Goal: Information Seeking & Learning: Learn about a topic

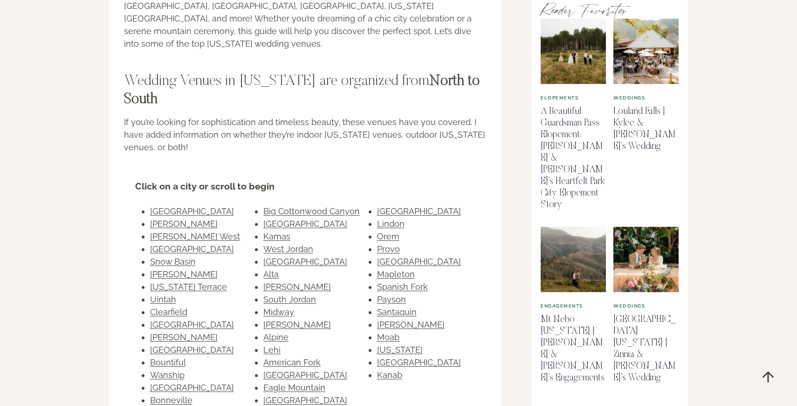
scroll to position [502, 0]
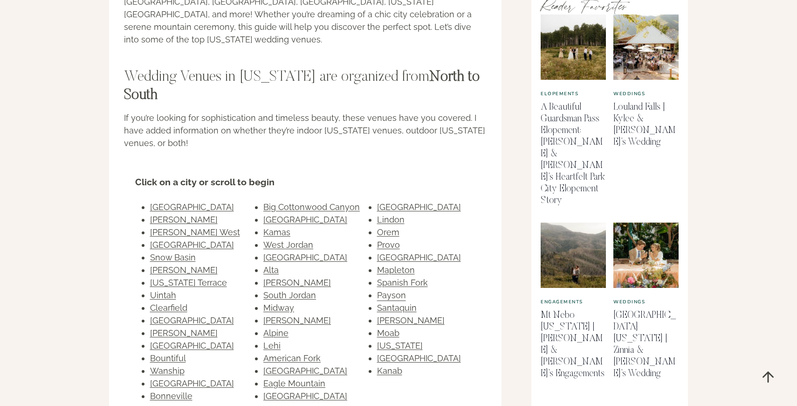
click at [393, 290] on link "Payson" at bounding box center [391, 295] width 29 height 10
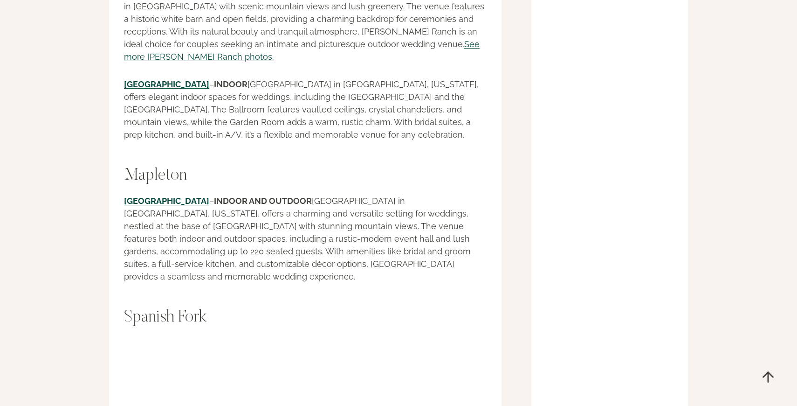
scroll to position [20677, 0]
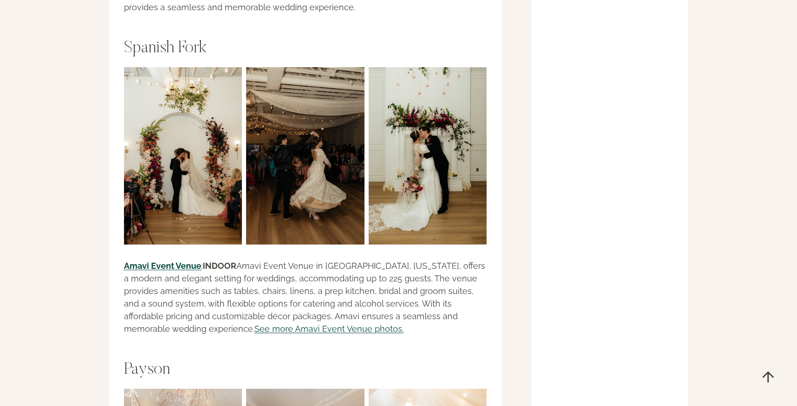
scroll to position [20941, 0]
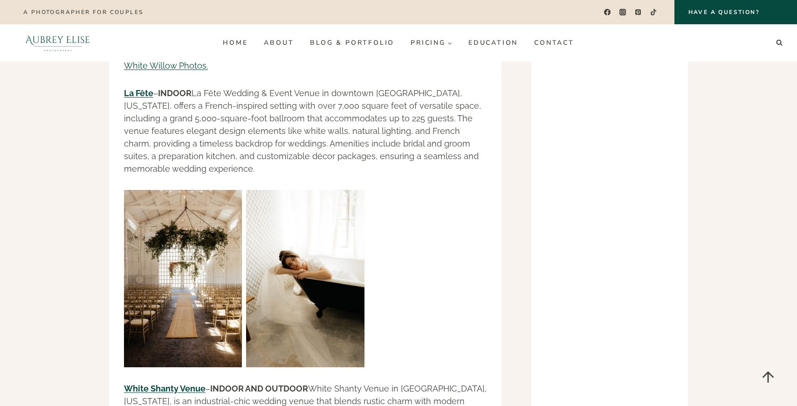
scroll to position [19929, 0]
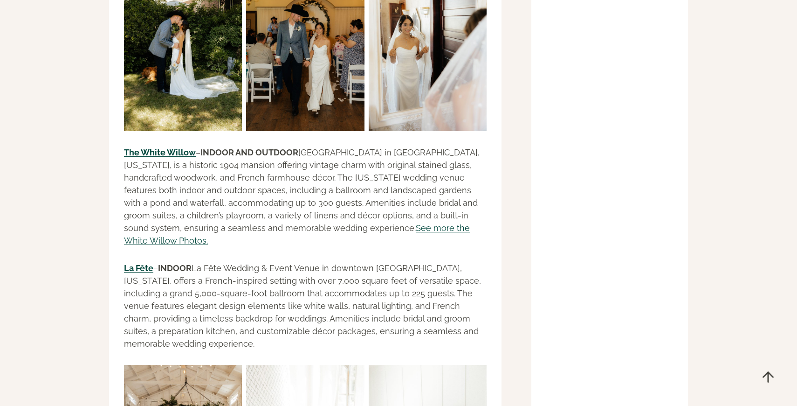
scroll to position [19759, 0]
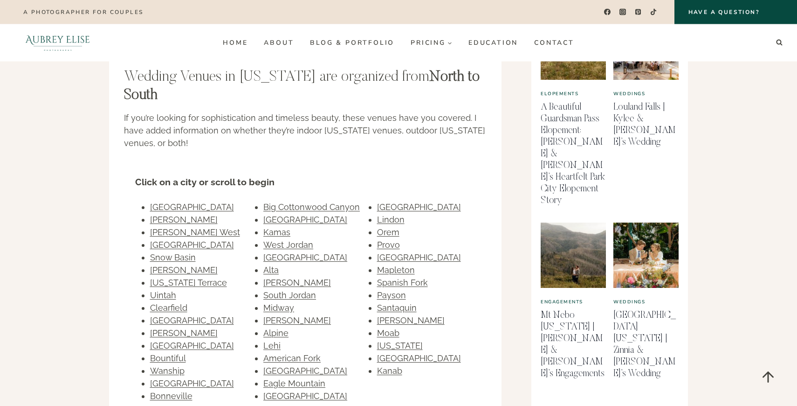
scroll to position [502, 0]
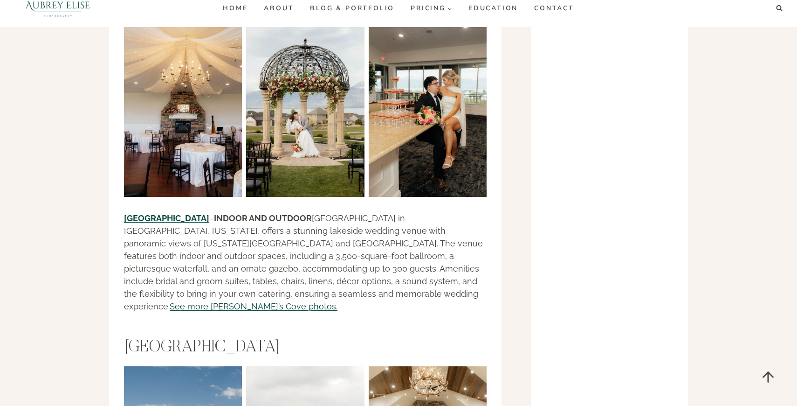
scroll to position [17137, 0]
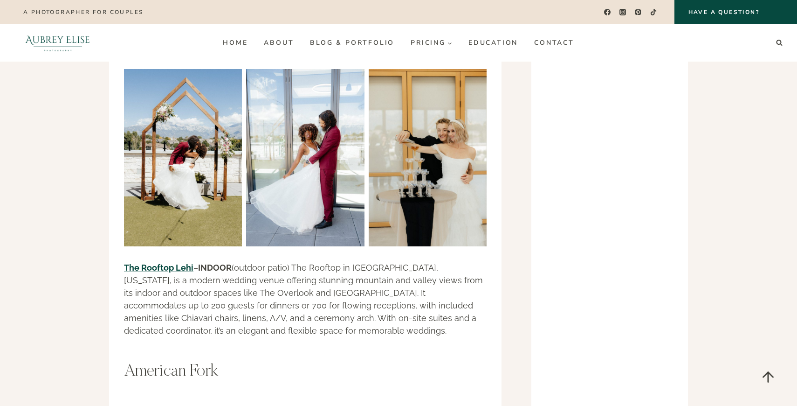
scroll to position [15627, 0]
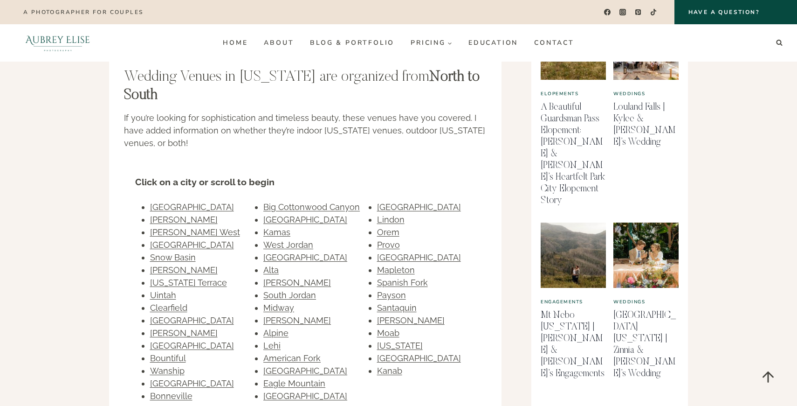
scroll to position [502, 0]
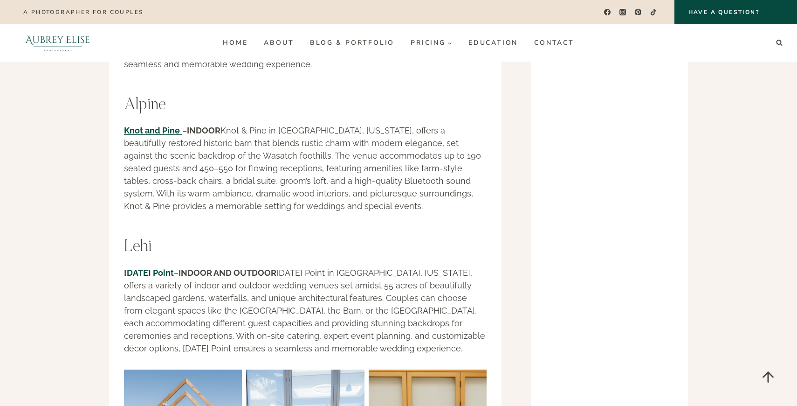
scroll to position [15330, 0]
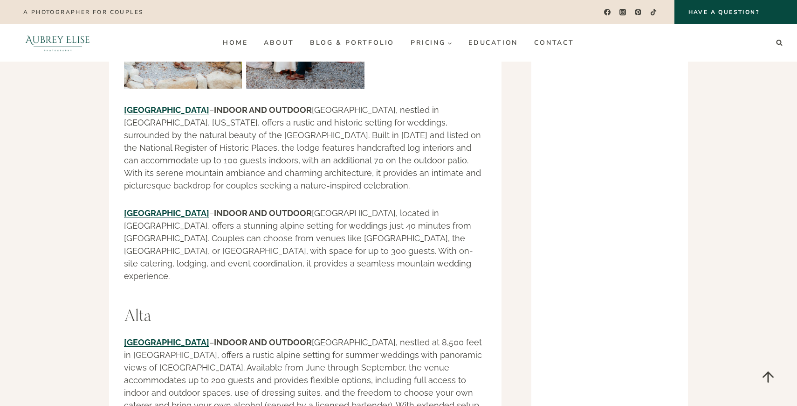
scroll to position [13168, 0]
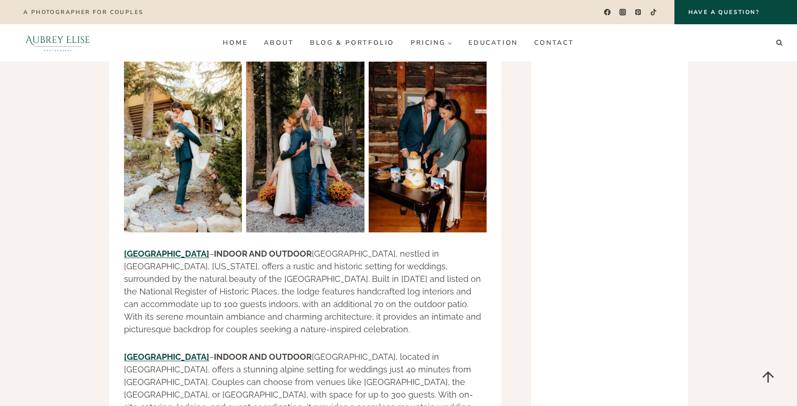
scroll to position [13014, 0]
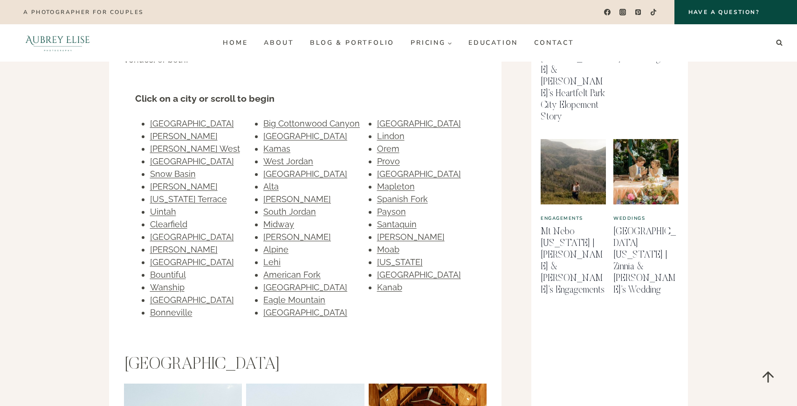
scroll to position [580, 0]
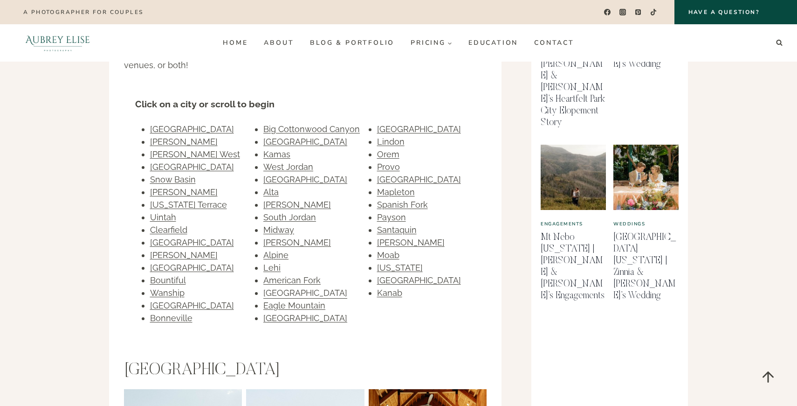
click at [304, 288] on link "[GEOGRAPHIC_DATA]" at bounding box center [305, 293] width 84 height 10
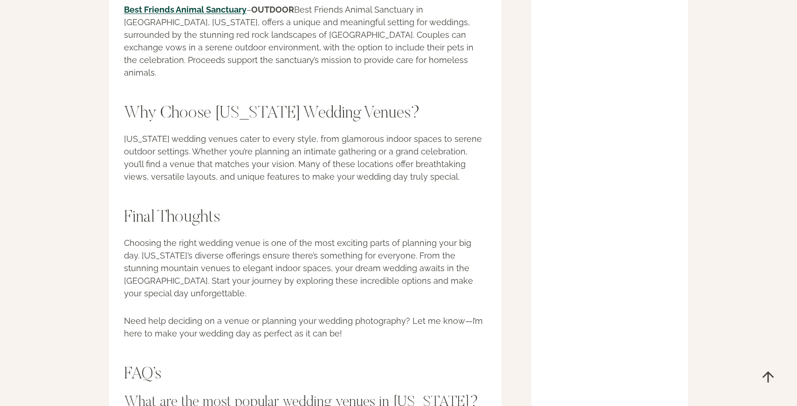
scroll to position [23266, 0]
